Goal: Task Accomplishment & Management: Manage account settings

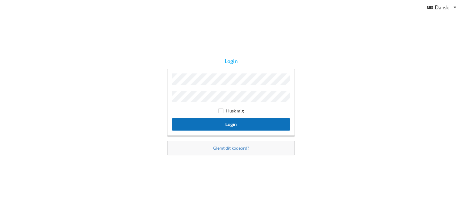
click at [227, 123] on button "Login" at bounding box center [231, 124] width 119 height 12
click at [229, 122] on button "Login" at bounding box center [231, 124] width 119 height 12
click at [226, 123] on button "Login" at bounding box center [231, 124] width 119 height 12
click at [234, 123] on button "Login" at bounding box center [231, 124] width 119 height 12
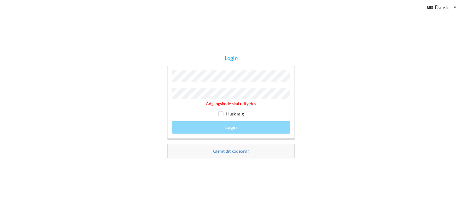
click at [222, 153] on div "Glemt dit kodeord?" at bounding box center [231, 151] width 128 height 15
click at [220, 149] on link "Glemt dit kodeord?" at bounding box center [231, 151] width 36 height 5
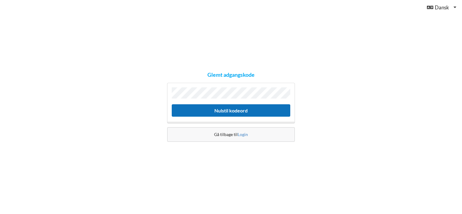
click at [219, 111] on button "Nulstil kodeord" at bounding box center [231, 110] width 119 height 12
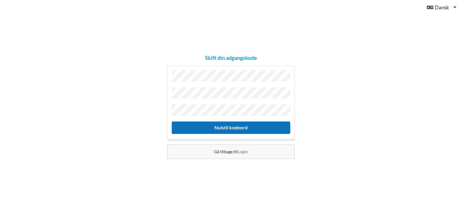
click at [224, 126] on button "Nulstil kodeord" at bounding box center [231, 128] width 119 height 12
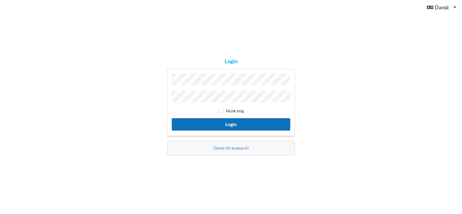
click at [231, 124] on button "Login" at bounding box center [231, 124] width 119 height 12
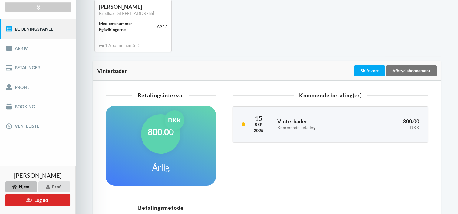
scroll to position [56, 0]
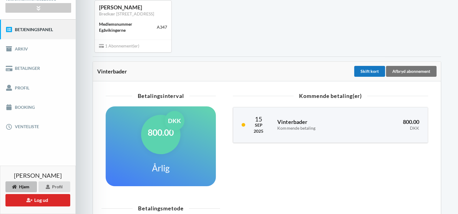
click at [364, 70] on div "Skift kort" at bounding box center [369, 71] width 31 height 11
